Goal: Check status

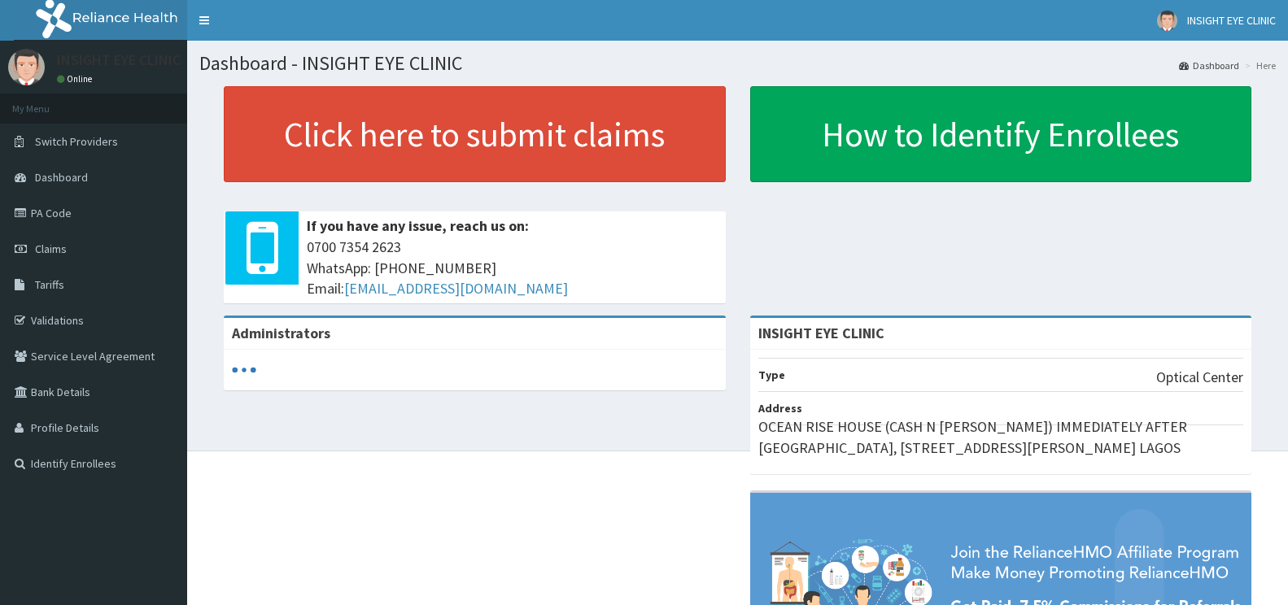
click at [55, 249] on span "Claims" at bounding box center [51, 249] width 32 height 15
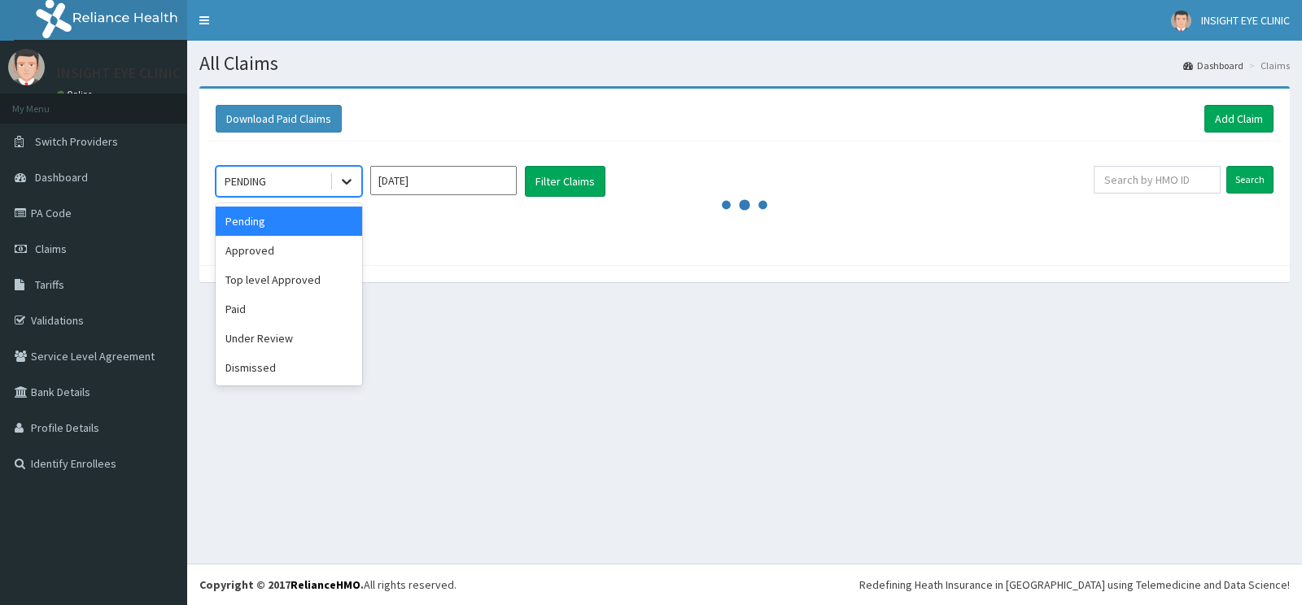
click at [353, 185] on icon at bounding box center [346, 181] width 16 height 16
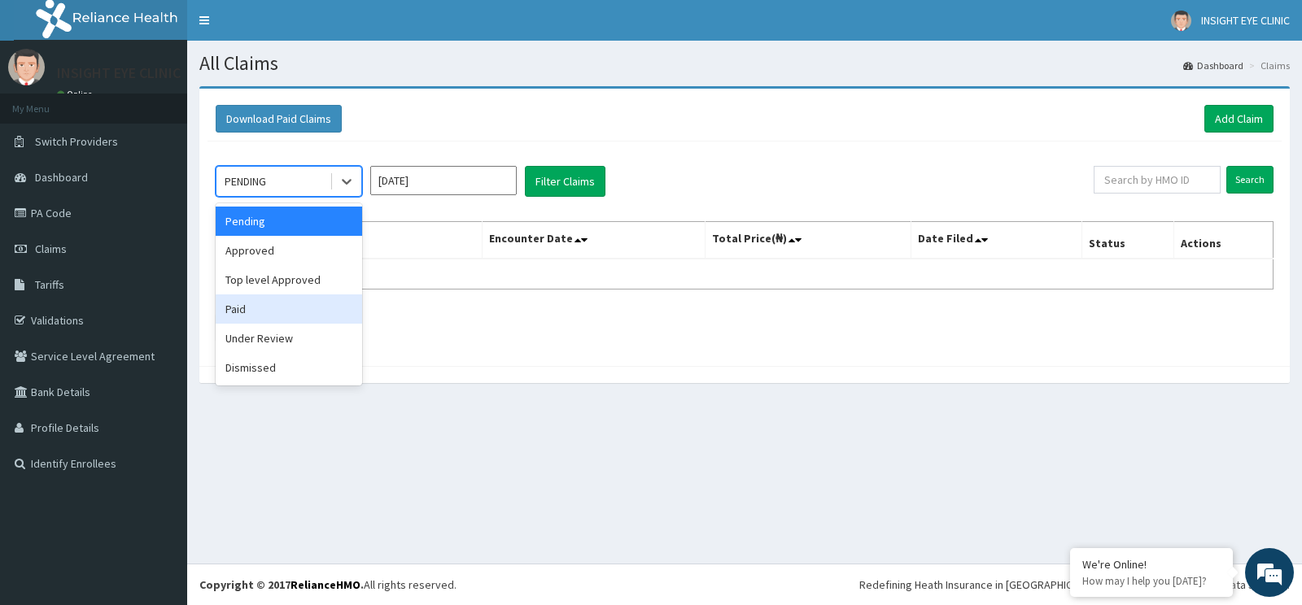
click at [281, 303] on div "Paid" at bounding box center [289, 308] width 146 height 29
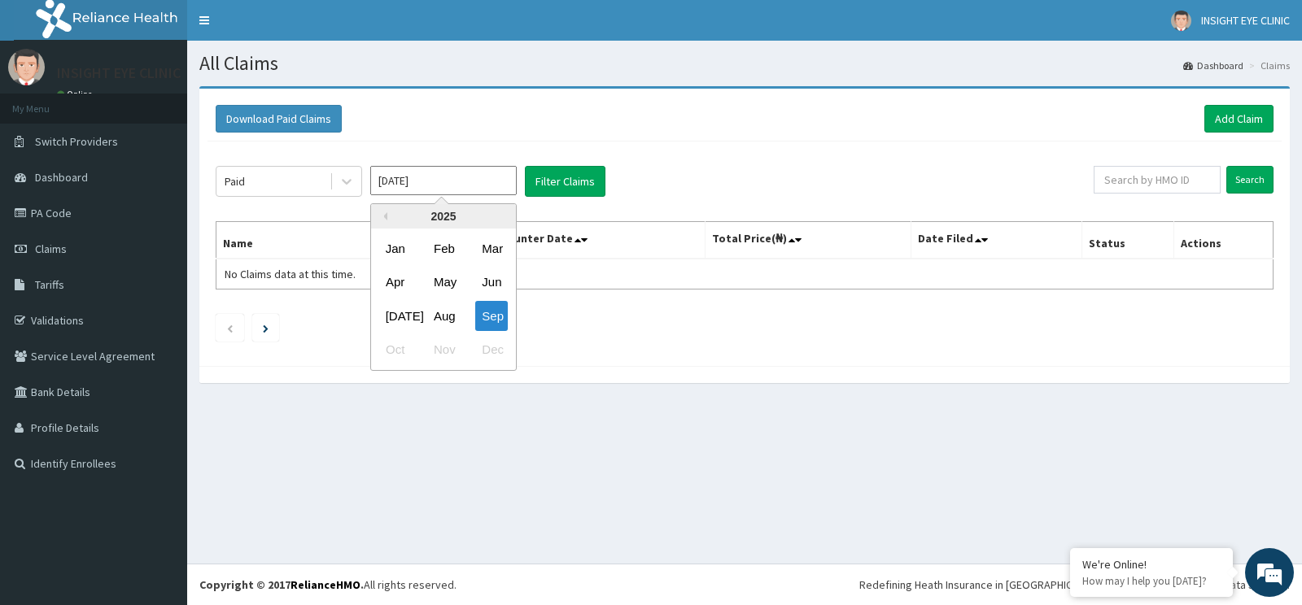
click at [441, 175] on input "[DATE]" at bounding box center [443, 180] width 146 height 29
click at [491, 286] on div "Jun" at bounding box center [491, 283] width 33 height 30
type input "[DATE]"
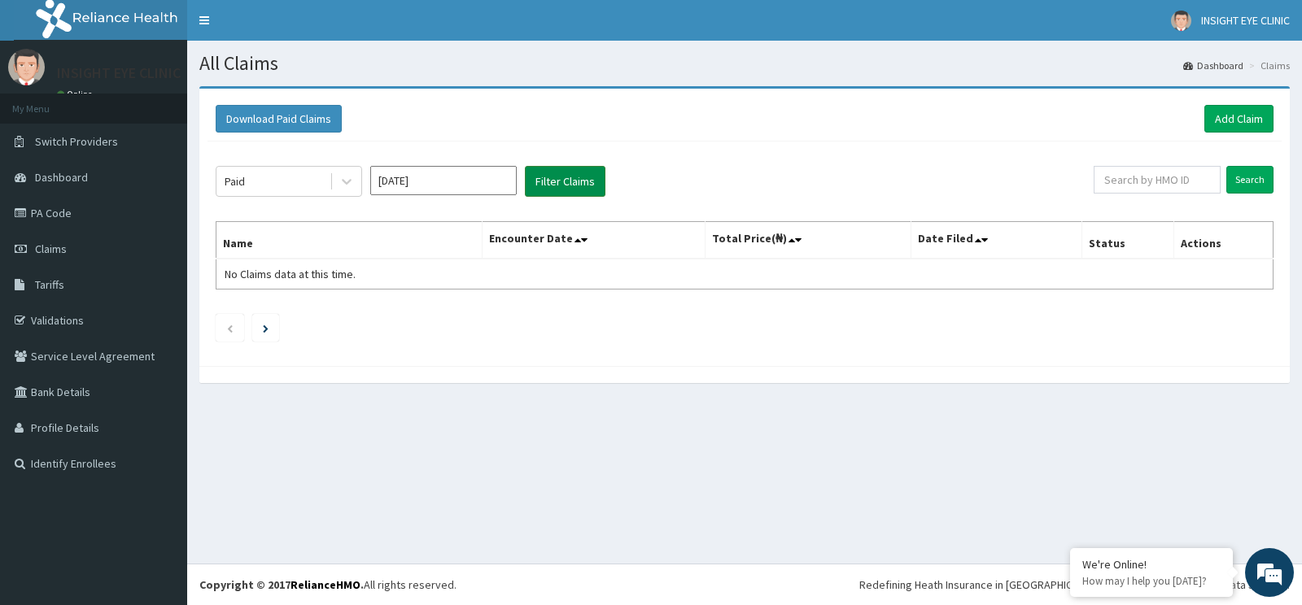
click at [573, 179] on button "Filter Claims" at bounding box center [565, 181] width 81 height 31
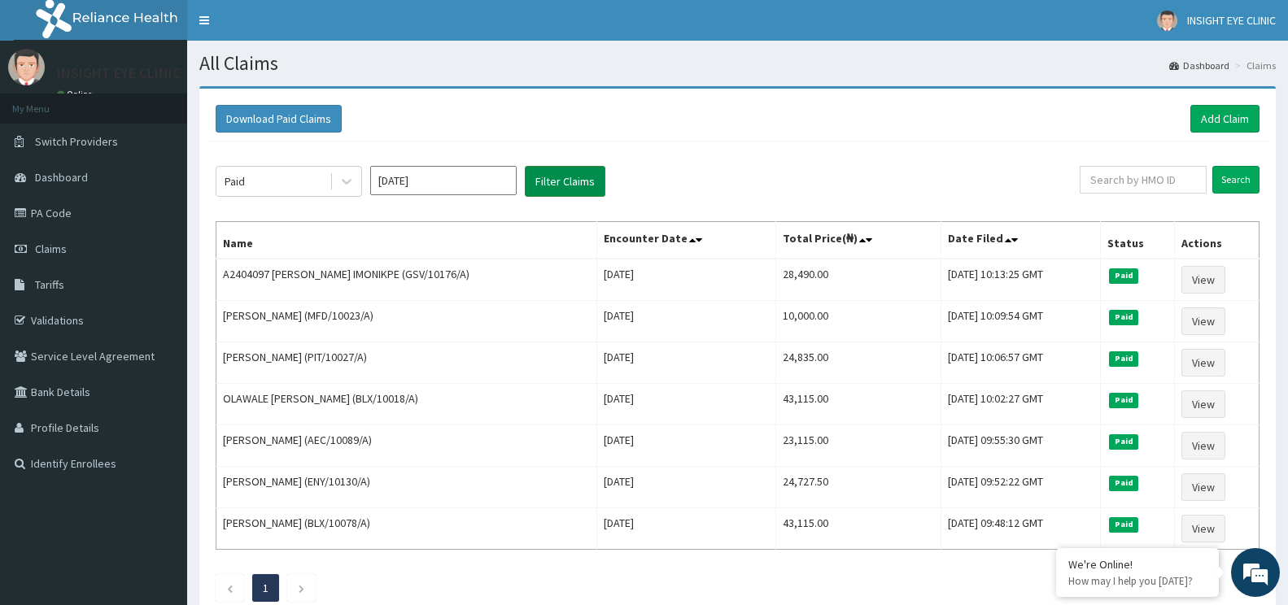
scroll to position [108, 0]
